Goal: Obtain resource: Obtain resource

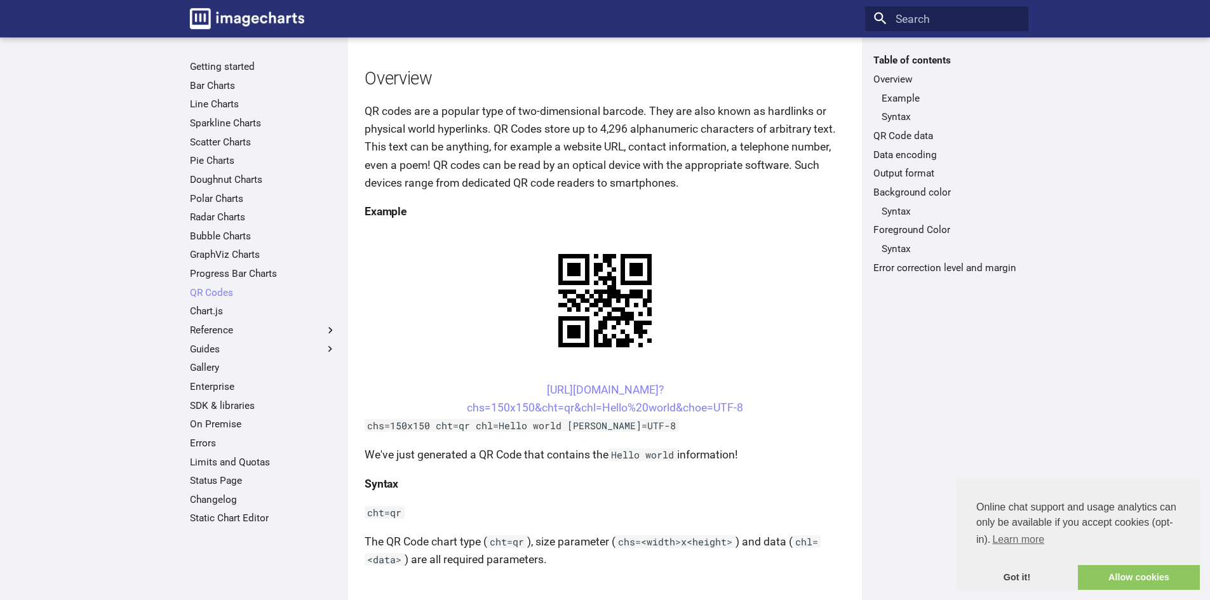
scroll to position [127, 0]
drag, startPoint x: 523, startPoint y: 387, endPoint x: 600, endPoint y: 403, distance: 79.2
click at [600, 403] on center "https://image-charts.com/chart? chs=150x150&cht=qr&chl=Hello%20world&choe=UTF-8" at bounding box center [604, 398] width 481 height 36
copy link "https://image-charts.com/chart? chs=150x150&cht=qr&chl="
